Goal: Task Accomplishment & Management: Use online tool/utility

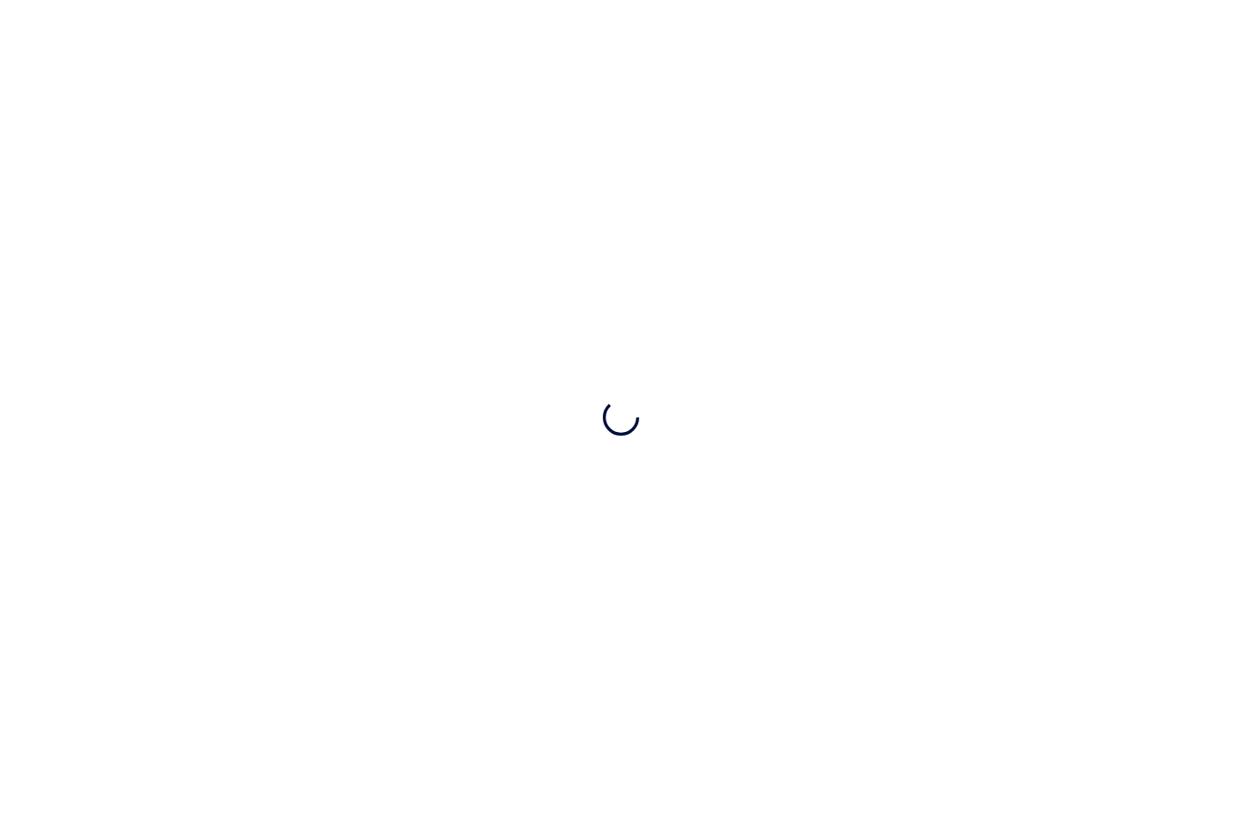
scroll to position [58, 0]
click at [11, 87] on div at bounding box center [621, 417] width 1242 height 834
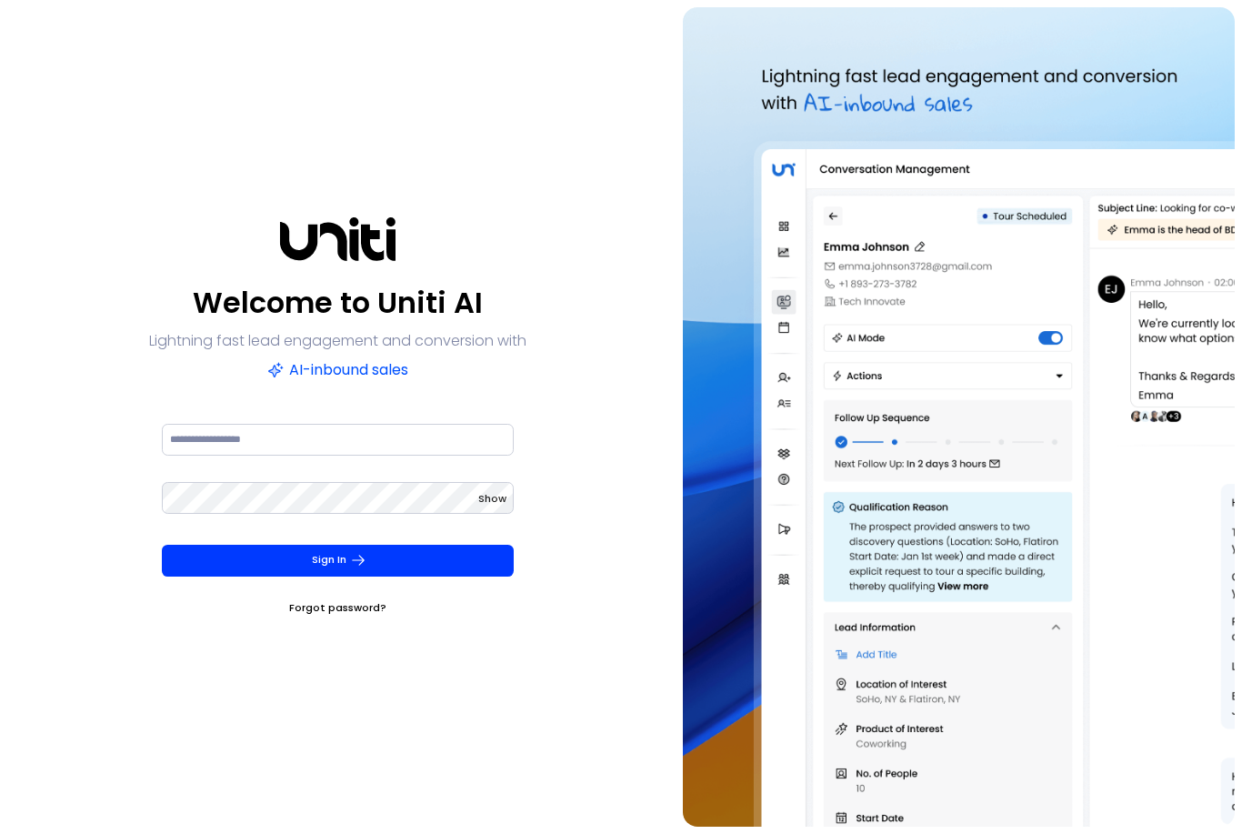
click at [20, 88] on div "Welcome to Uniti AI Lightning fast lead engagement and conversion with AI-inbou…" at bounding box center [337, 416] width 661 height 819
click at [226, 456] on input at bounding box center [338, 440] width 352 height 32
type input "**********"
click at [496, 506] on span "Show" at bounding box center [492, 498] width 28 height 15
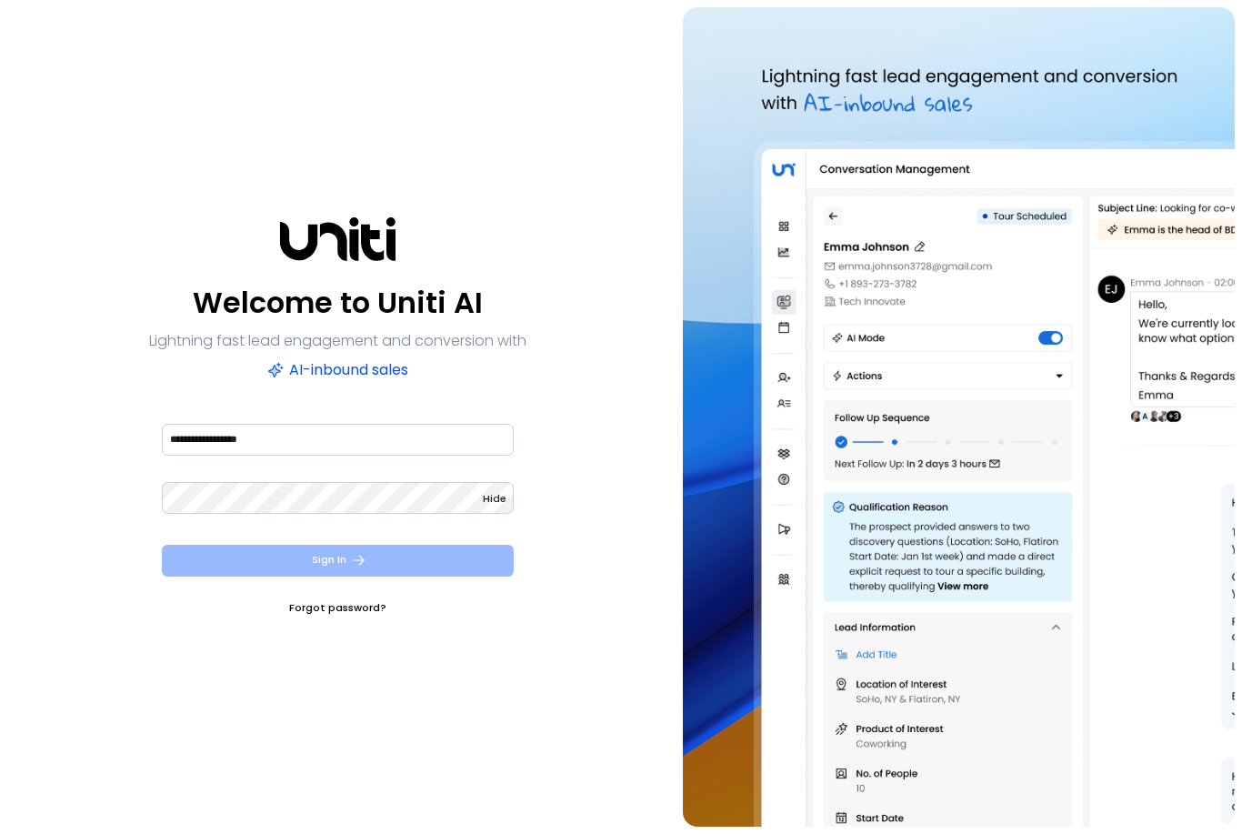
click at [443, 577] on button "Sign In" at bounding box center [338, 561] width 352 height 32
click at [461, 577] on button "Sign In" at bounding box center [338, 561] width 352 height 32
click at [337, 577] on button "Sign In" at bounding box center [338, 561] width 352 height 32
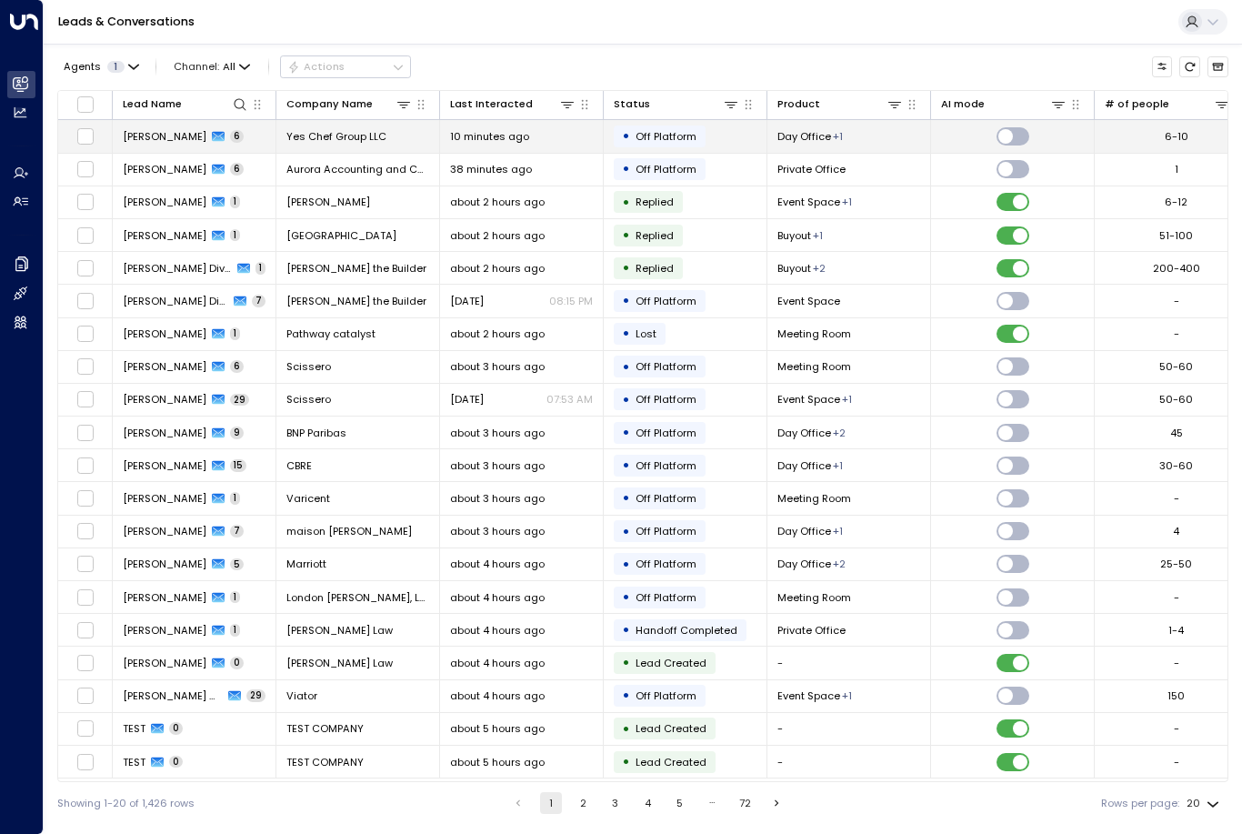
click at [157, 132] on span "[PERSON_NAME]" at bounding box center [165, 136] width 84 height 15
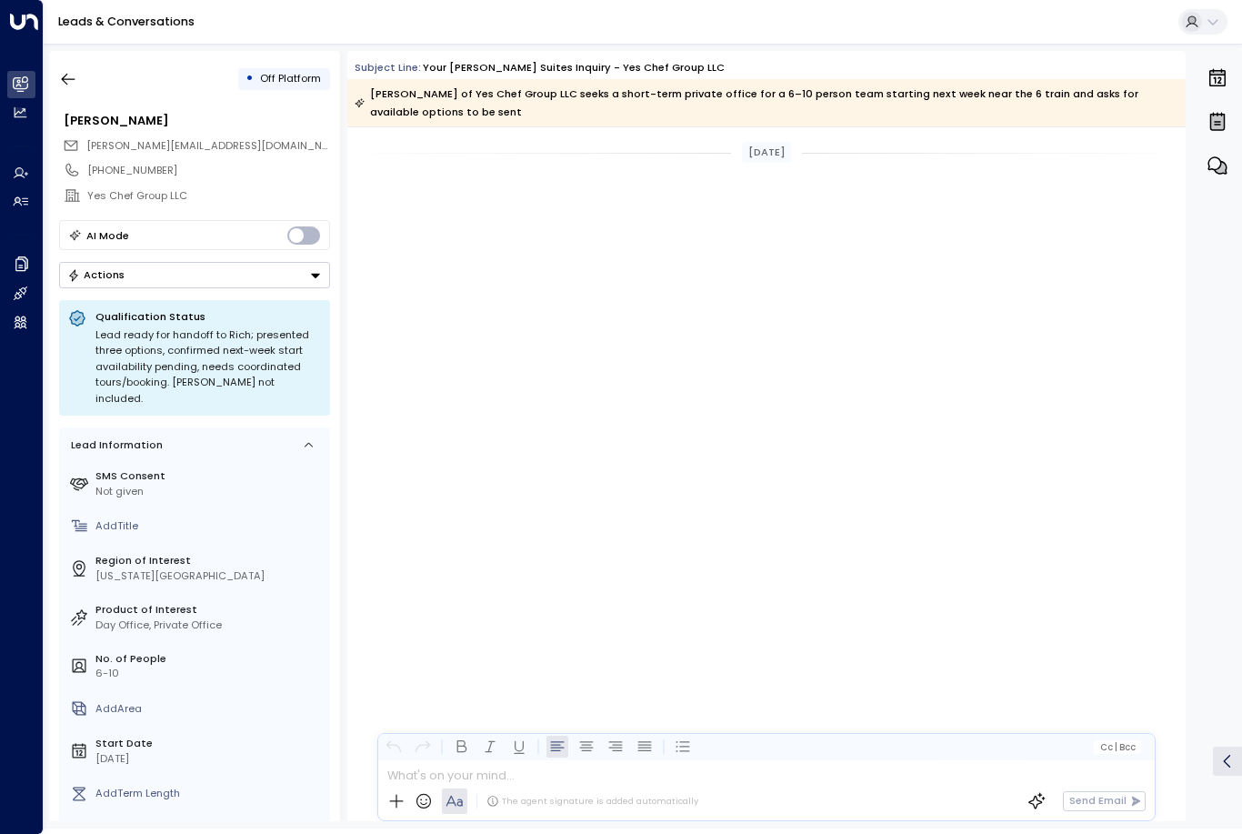
scroll to position [3171, 0]
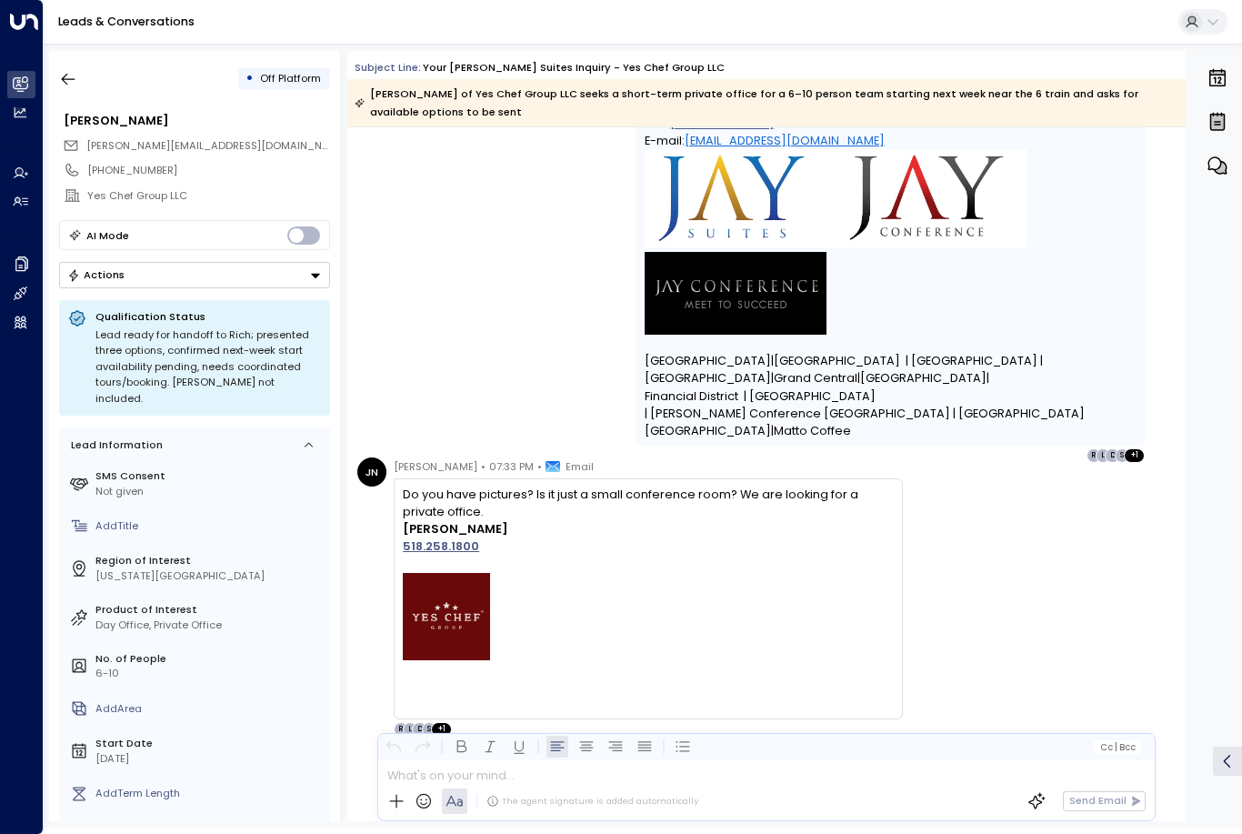
click at [257, 284] on button "Actions" at bounding box center [194, 275] width 271 height 26
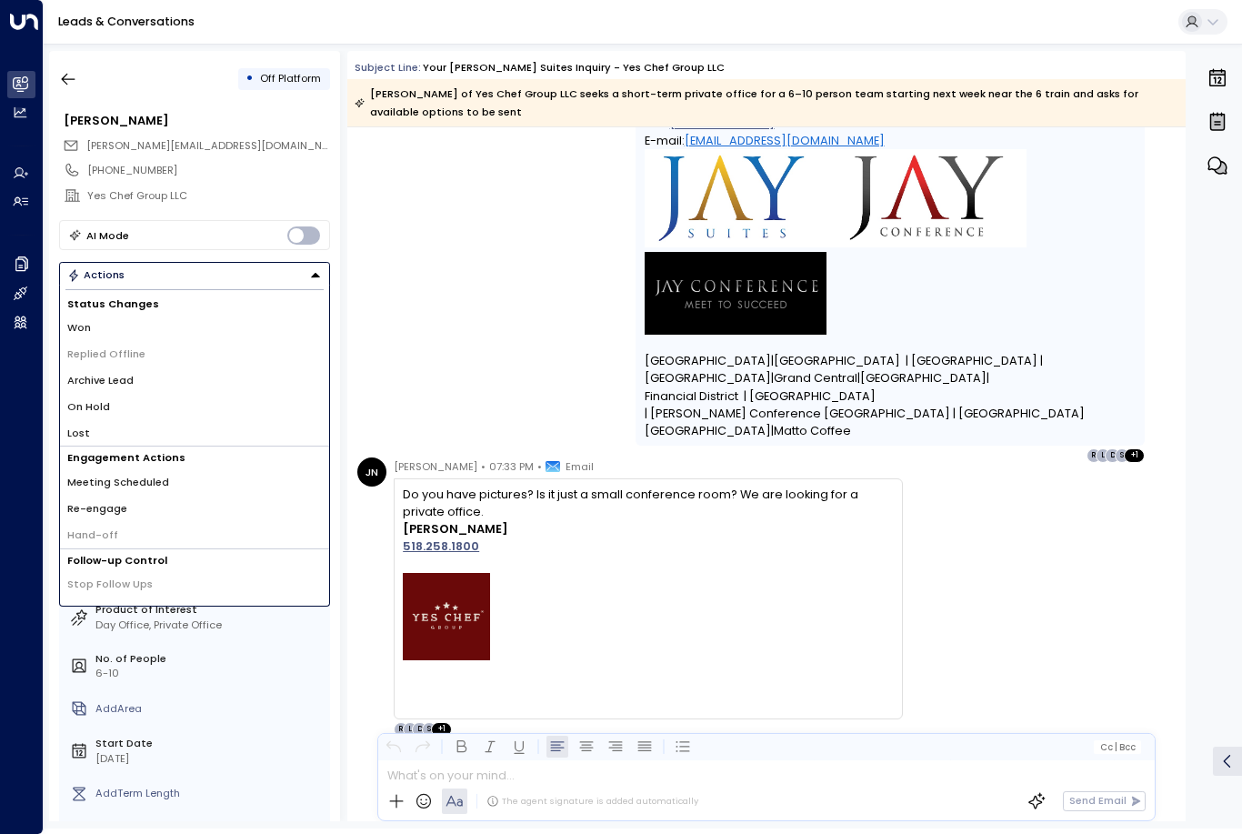
click at [186, 507] on li "Re-engage" at bounding box center [194, 509] width 269 height 26
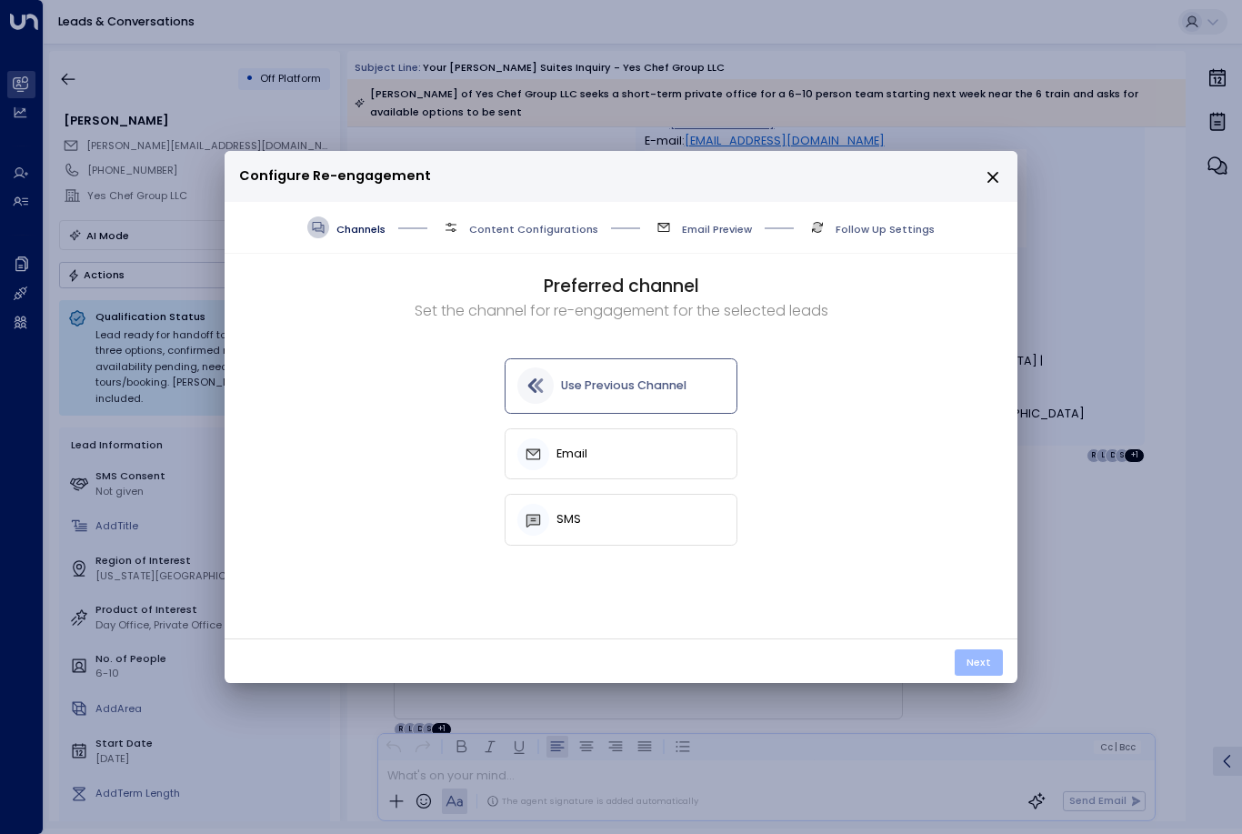
click at [973, 660] on button "Next" at bounding box center [979, 662] width 48 height 26
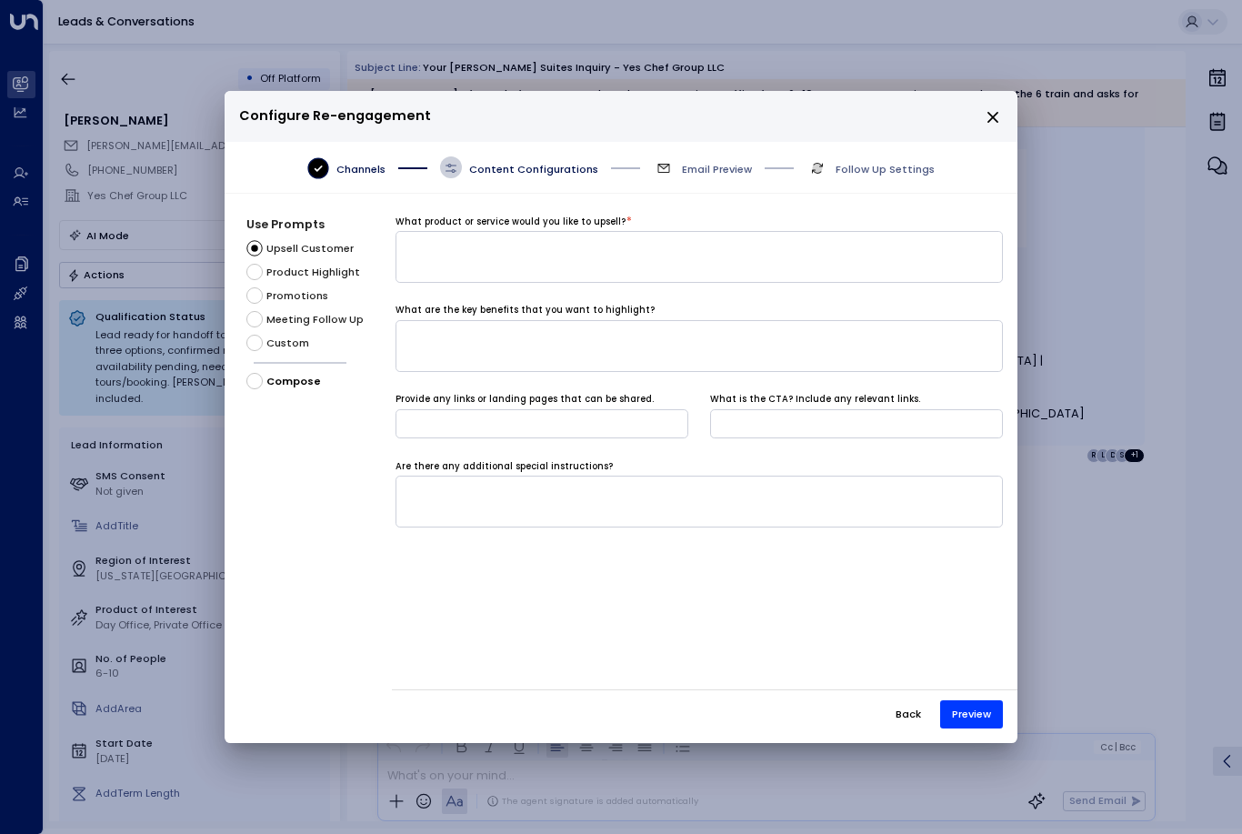
click at [302, 336] on span "Custom" at bounding box center [287, 343] width 43 height 15
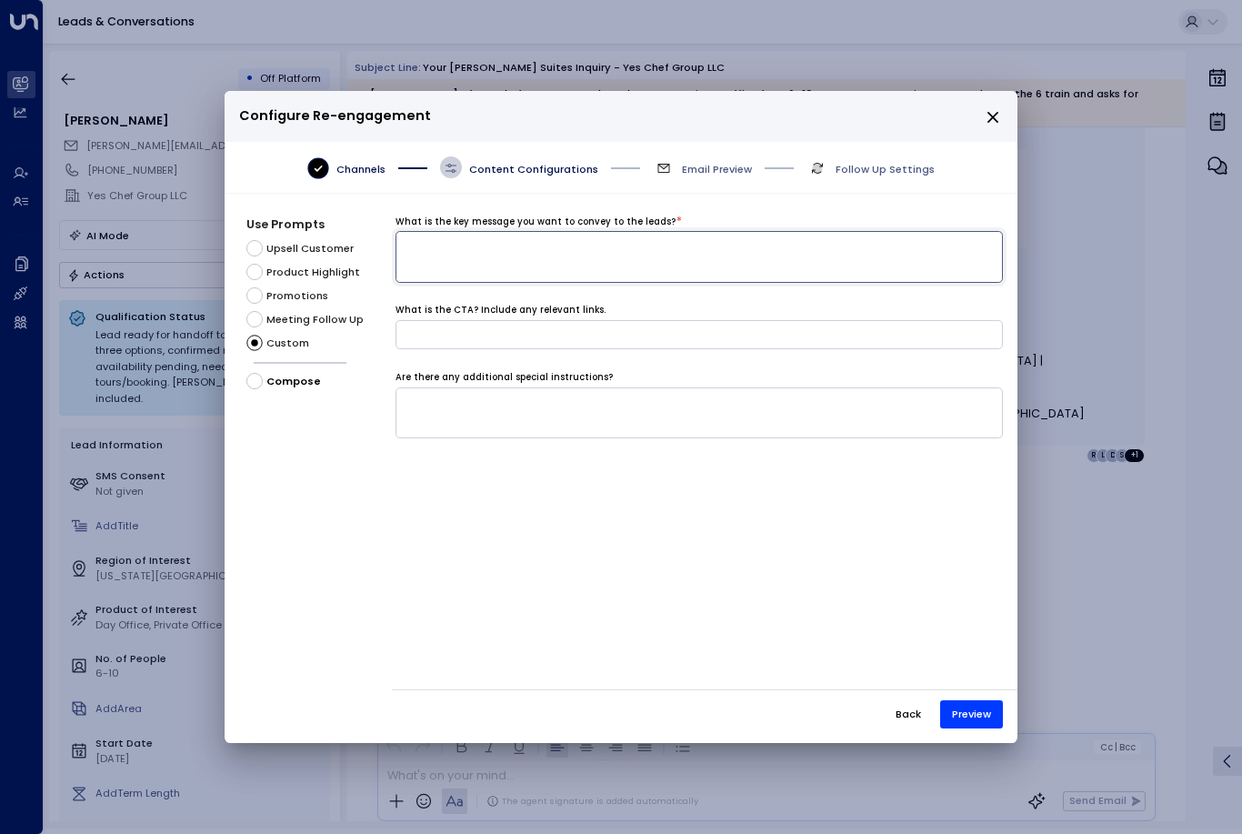
click at [510, 231] on textarea at bounding box center [700, 257] width 608 height 52
type textarea "*"
type textarea "**********"
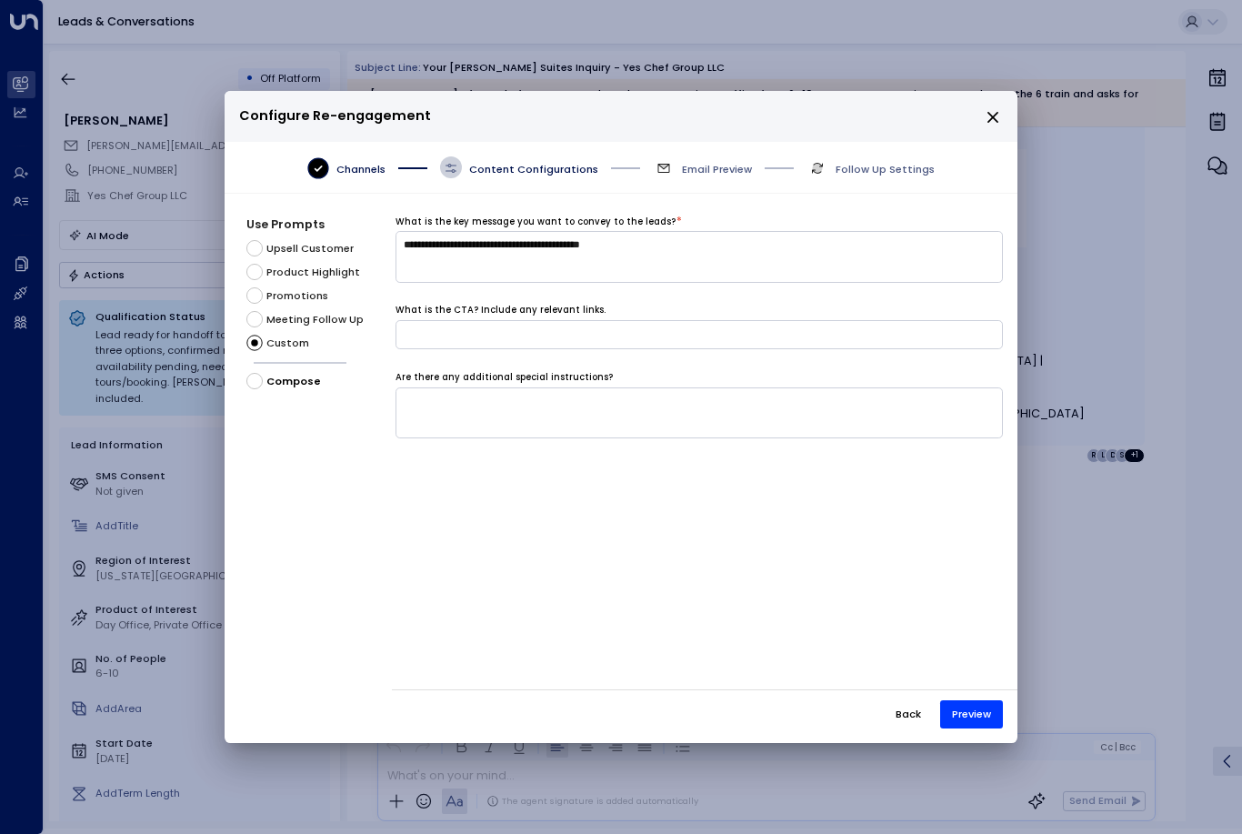
click at [972, 726] on div "Back Preview" at bounding box center [705, 708] width 626 height 39
click at [967, 729] on button "Preview" at bounding box center [971, 714] width 63 height 28
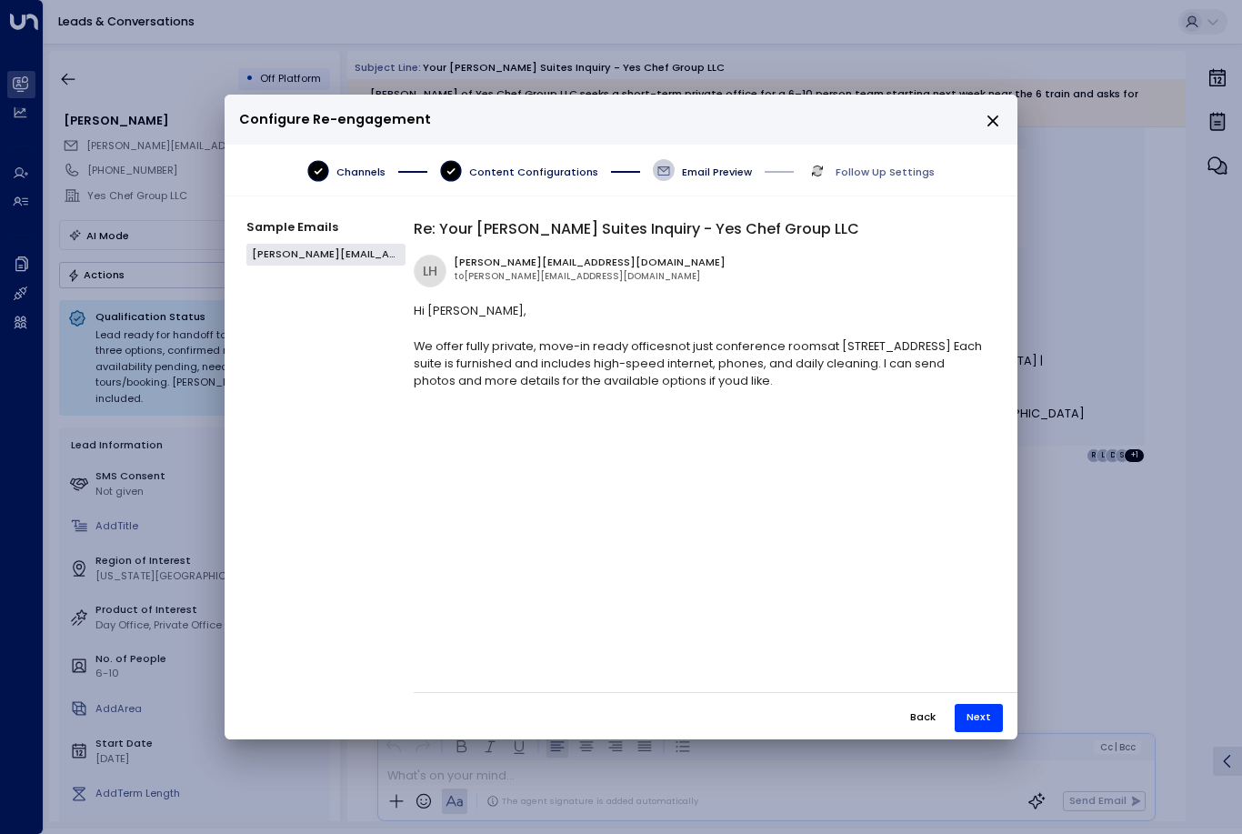
click at [925, 732] on button "Back" at bounding box center [923, 718] width 51 height 28
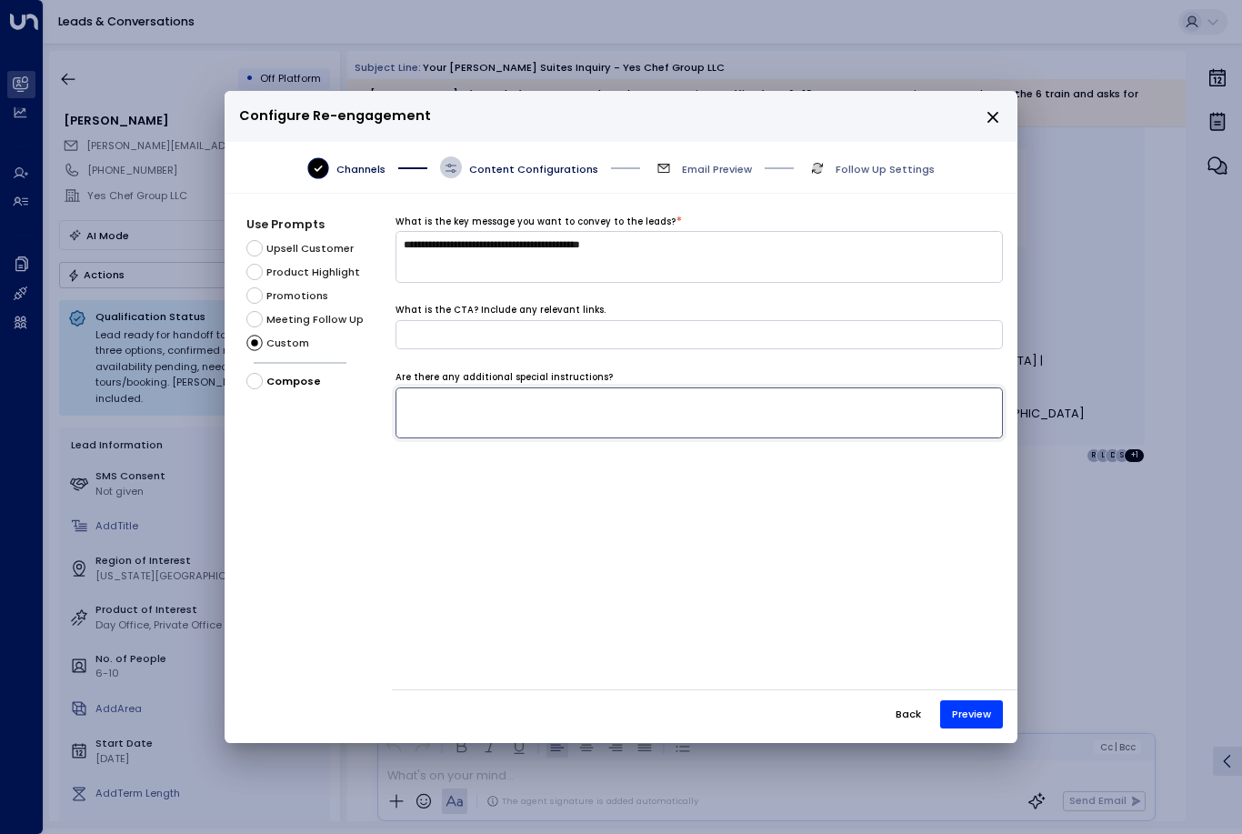
click at [770, 390] on textarea at bounding box center [700, 413] width 608 height 52
type textarea "**********"
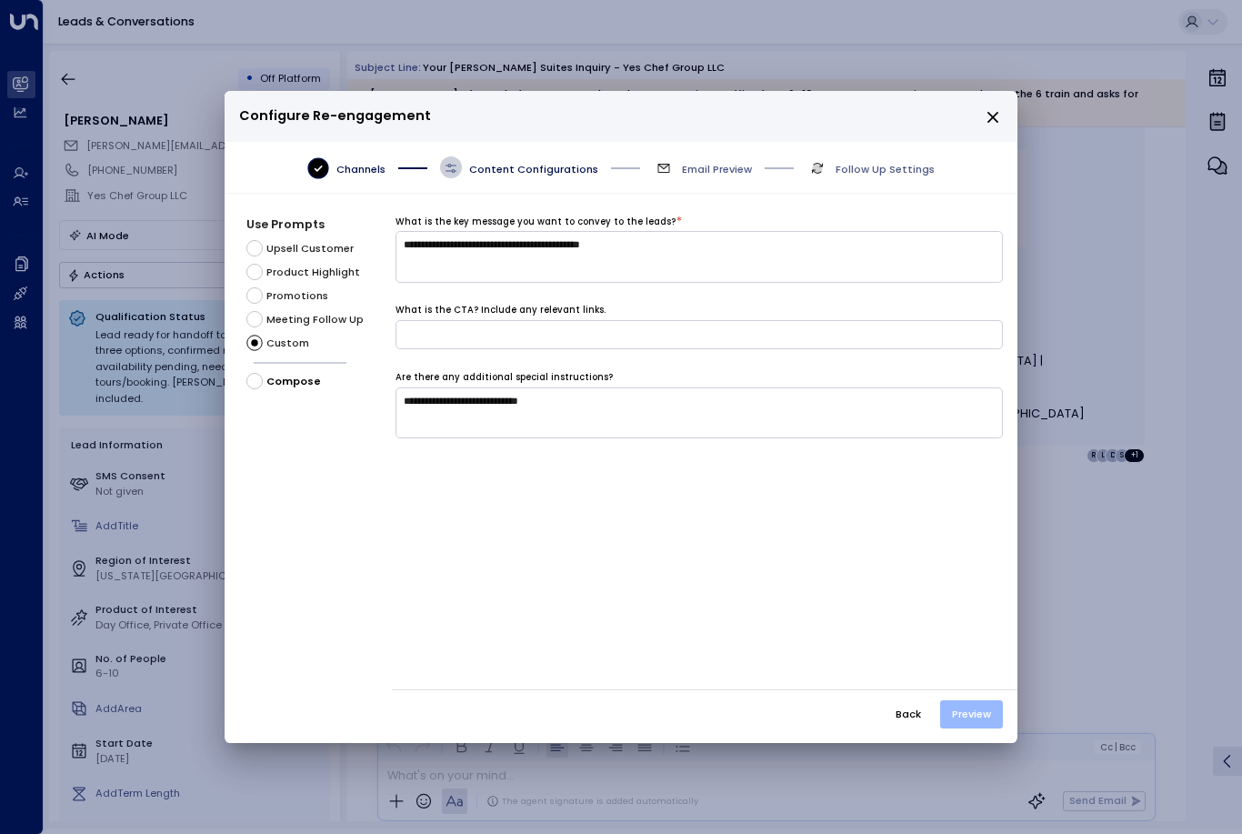
click at [958, 729] on button "Preview" at bounding box center [971, 714] width 63 height 28
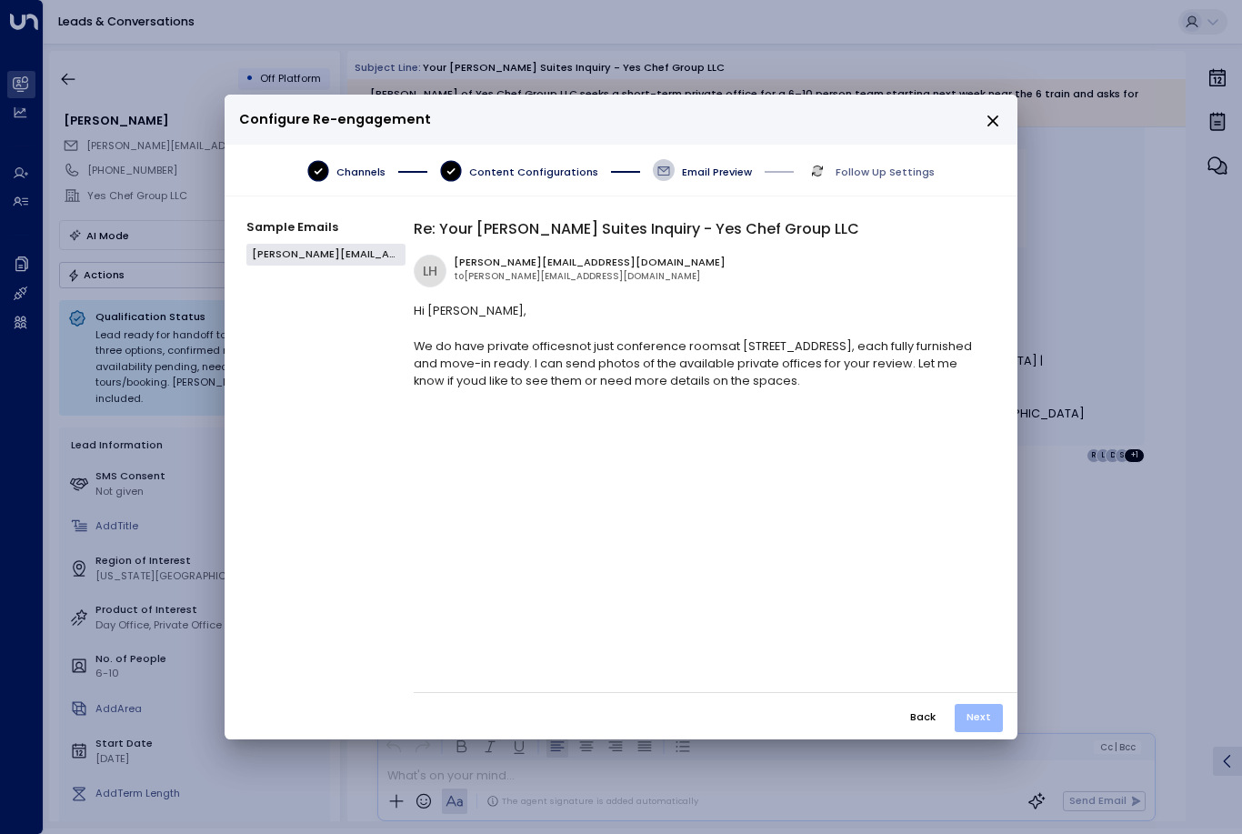
click at [992, 732] on button "Next" at bounding box center [979, 718] width 48 height 28
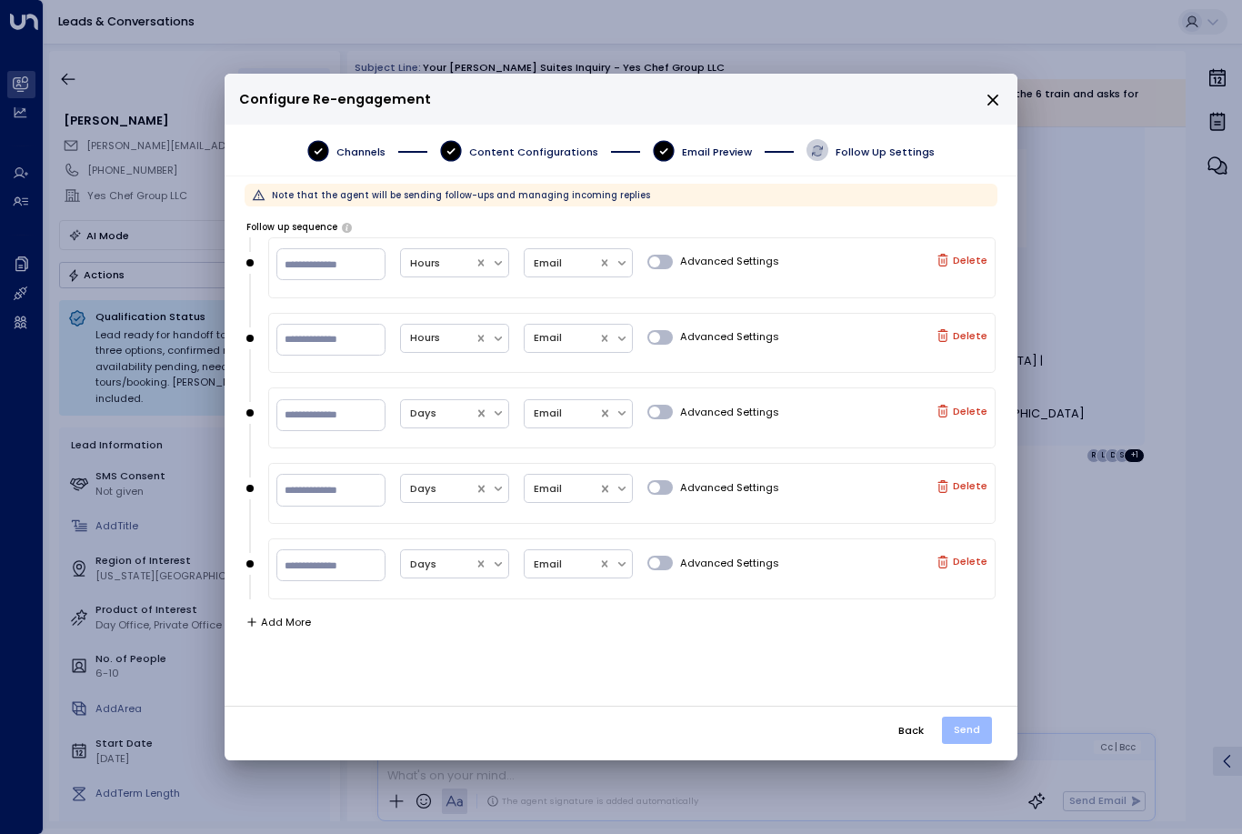
click at [983, 743] on button "Send" at bounding box center [967, 730] width 50 height 26
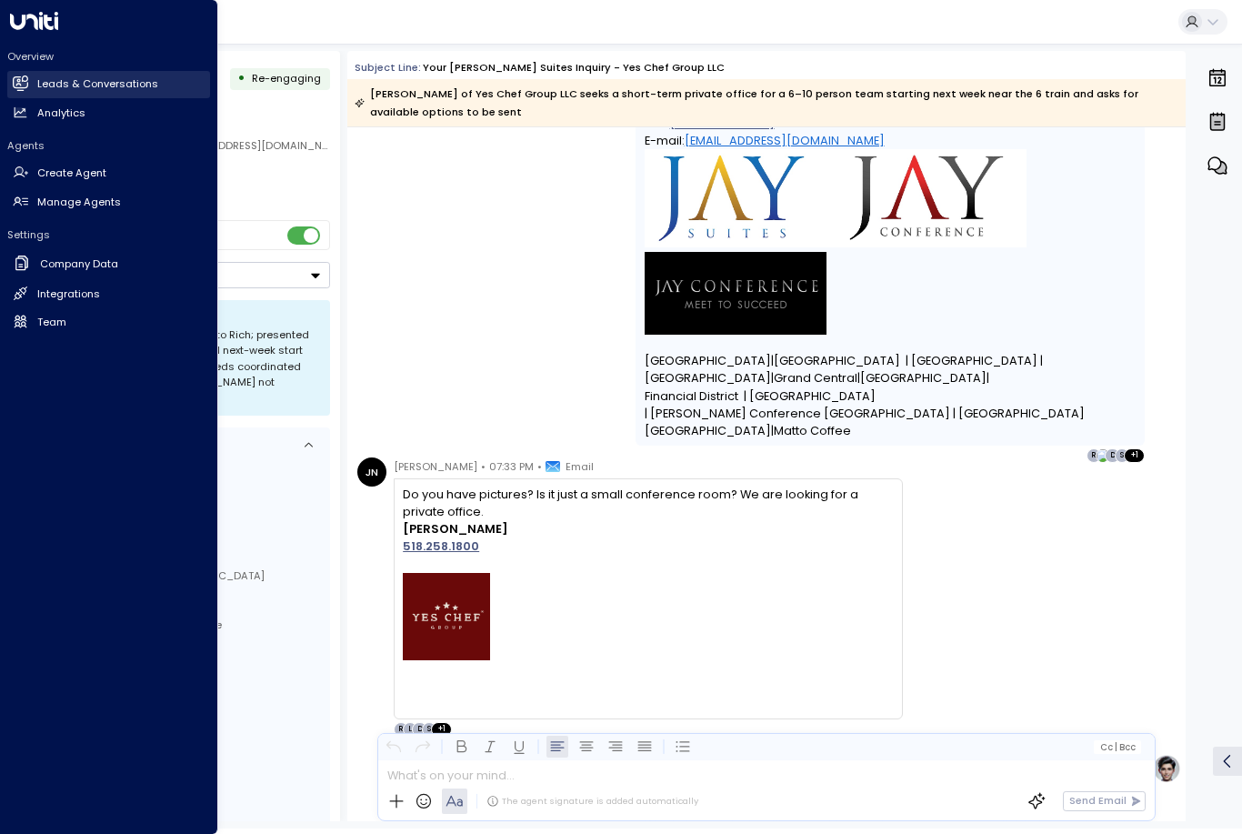
scroll to position [3737, 0]
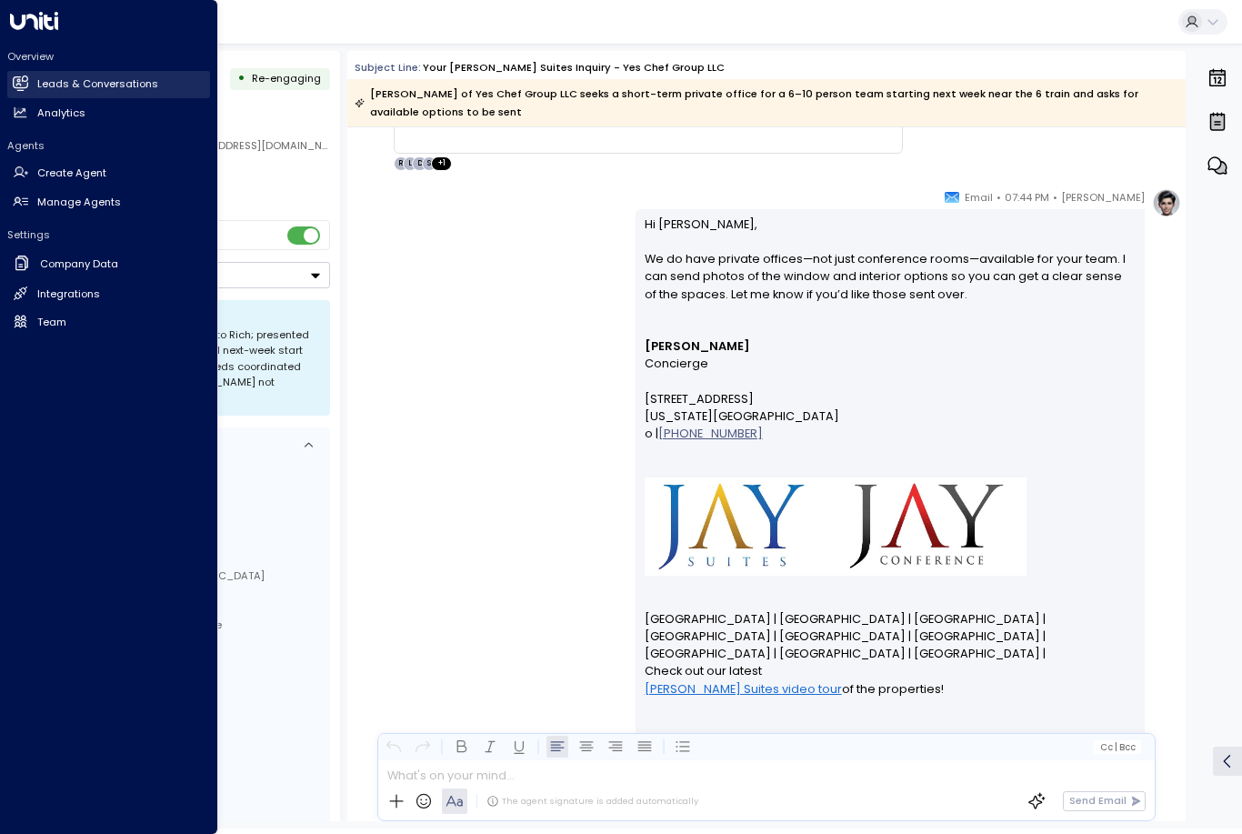
click at [111, 74] on link "Leads & Conversations Leads & Conversations" at bounding box center [108, 84] width 203 height 27
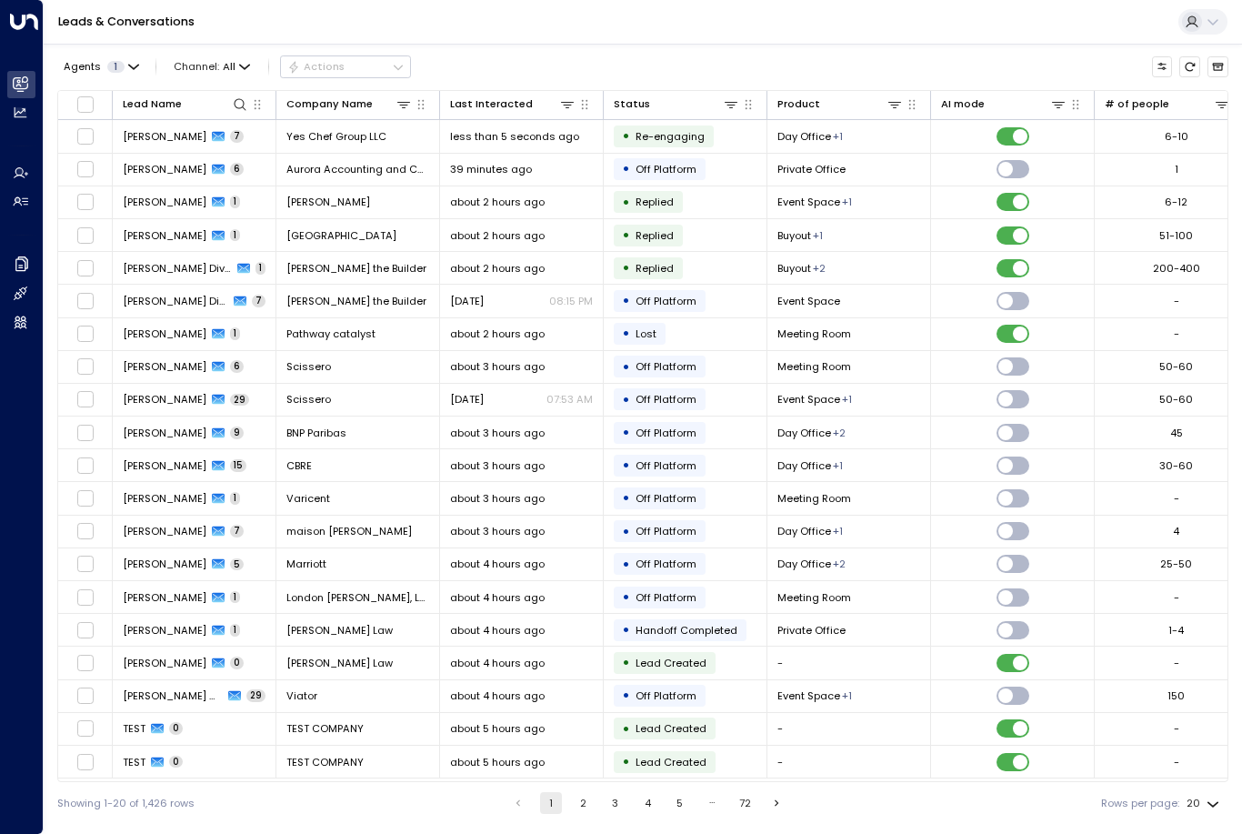
click at [596, 41] on div "Leads & Conversations" at bounding box center [643, 22] width 1199 height 45
